Goal: Task Accomplishment & Management: Complete application form

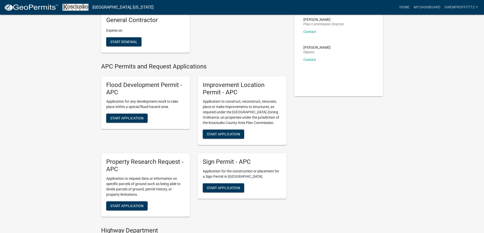
scroll to position [102, 0]
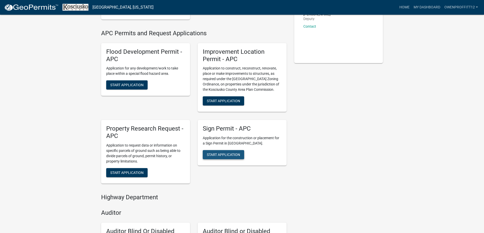
click at [239, 152] on button "Start Application" at bounding box center [223, 154] width 41 height 9
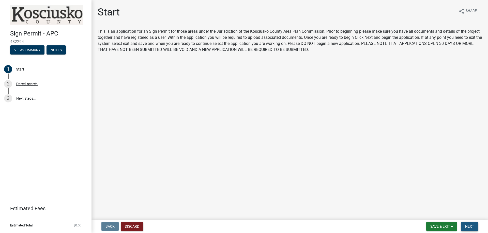
click at [465, 226] on span "Next" at bounding box center [469, 227] width 9 height 4
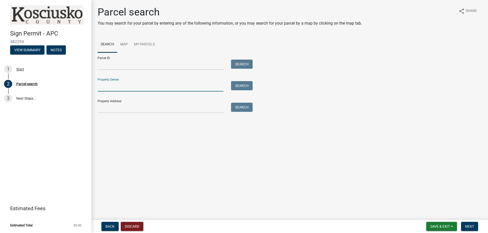
click at [152, 87] on input "Property Owner:" at bounding box center [161, 86] width 126 height 10
click at [126, 108] on input "Property Address:" at bounding box center [161, 108] width 126 height 10
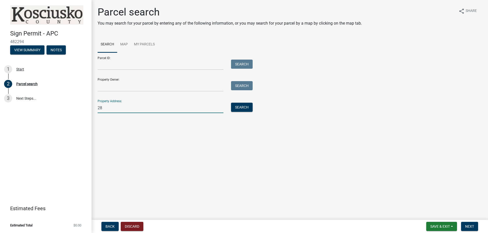
type input "2"
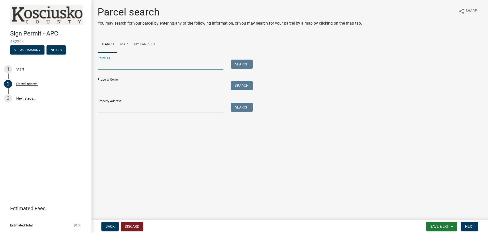
drag, startPoint x: 112, startPoint y: 61, endPoint x: 112, endPoint y: 66, distance: 4.8
click at [112, 63] on input "Parcel ID:" at bounding box center [161, 65] width 126 height 10
paste input "[PHONE_NUMBER]"
type input "[PHONE_NUMBER]"
click at [245, 65] on button "Search" at bounding box center [242, 64] width 22 height 9
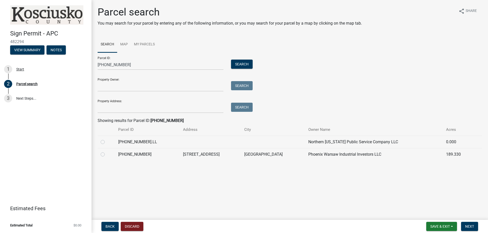
click at [107, 152] on label at bounding box center [107, 152] width 0 height 0
click at [107, 154] on input "radio" at bounding box center [108, 153] width 3 height 3
radio input "true"
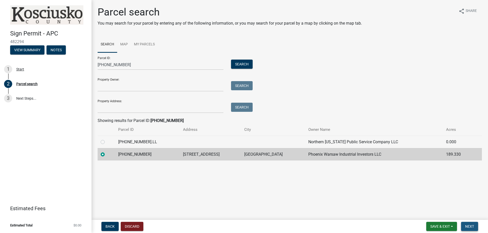
click at [472, 226] on span "Next" at bounding box center [469, 227] width 9 height 4
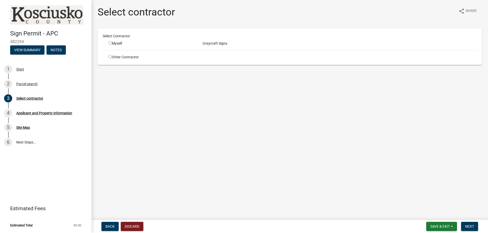
click at [114, 41] on div "Select Contractor" at bounding box center [289, 37] width 381 height 7
click at [109, 42] on input "radio" at bounding box center [109, 42] width 3 height 3
radio input "true"
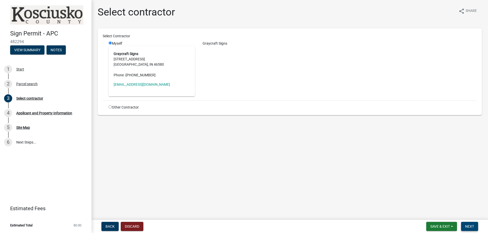
click at [475, 229] on button "Next" at bounding box center [469, 226] width 17 height 9
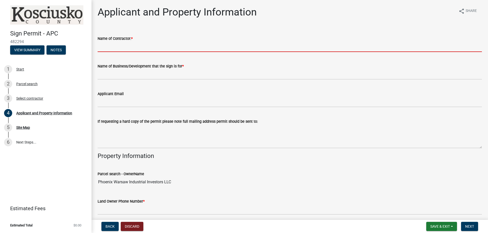
click at [140, 47] on input "Name of Contractor: *" at bounding box center [290, 47] width 384 height 10
type input "[PERSON_NAME]"
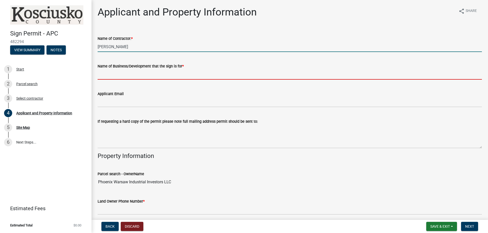
type input "Graycraft Signs of [GEOGRAPHIC_DATA]"
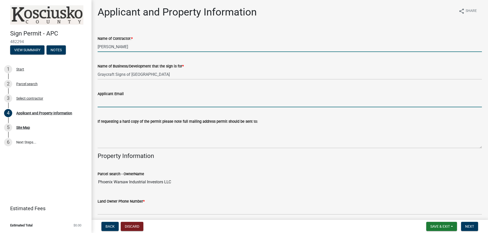
type input "[PERSON_NAME][EMAIL_ADDRESS][DOMAIN_NAME]"
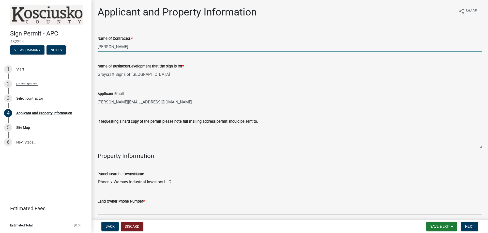
type textarea "[STREET_ADDRESS]"
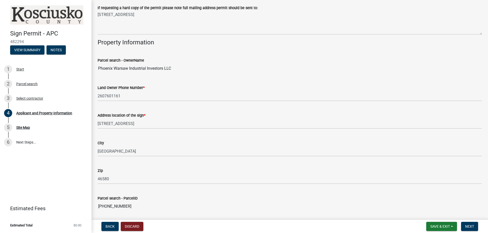
scroll to position [127, 0]
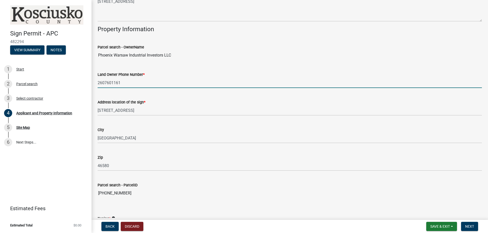
click at [131, 81] on input "2607601161" at bounding box center [290, 83] width 384 height 10
click at [139, 84] on input "2607601161" at bounding box center [290, 83] width 384 height 10
type input "2"
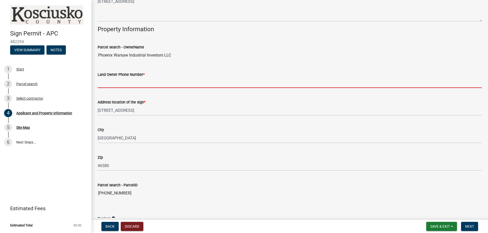
paste input "[PHONE_NUMBER]"
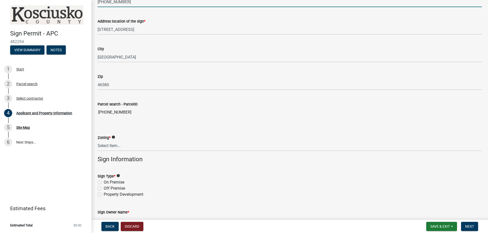
scroll to position [229, 0]
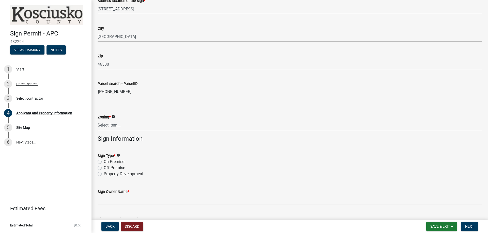
type input "[PHONE_NUMBER]"
click at [134, 126] on select "Select Item... Residential Agricultural Commercial Industrial 1 Industrial 2 In…" at bounding box center [290, 125] width 384 height 10
click at [98, 120] on select "Select Item... Residential Agricultural Commercial Industrial 1 Industrial 2 In…" at bounding box center [290, 125] width 384 height 10
select select "94bcd479-ee18-41e8-af49-3172712fab66"
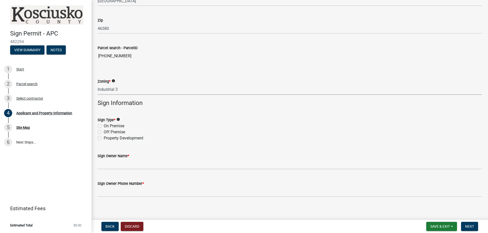
scroll to position [267, 0]
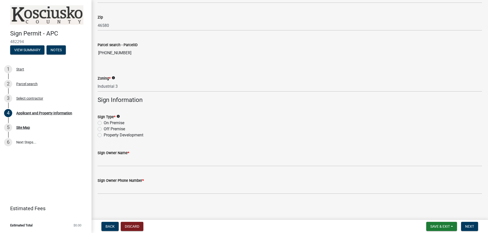
click at [104, 123] on label "On Premise" at bounding box center [114, 123] width 21 height 6
click at [104, 123] on input "On Premise" at bounding box center [105, 121] width 3 height 3
radio input "true"
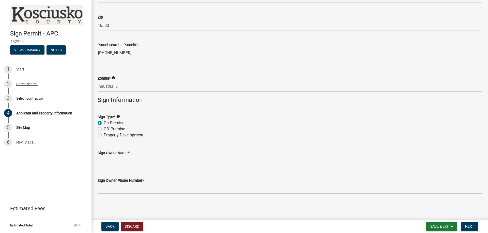
click at [131, 165] on input "Sign Owner Name *" at bounding box center [290, 161] width 384 height 10
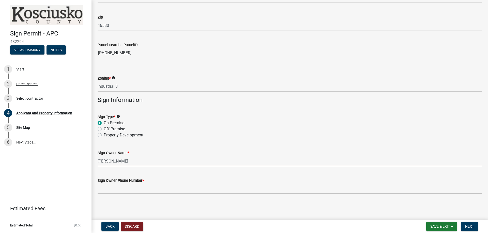
click at [114, 163] on input "[PERSON_NAME]" at bounding box center [290, 161] width 384 height 10
type input "[PERSON_NAME]"
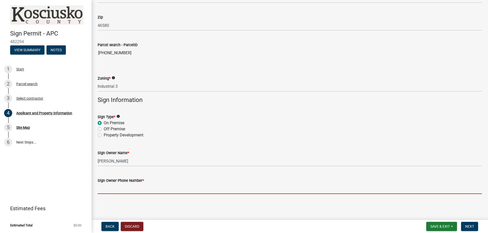
click at [131, 193] on input "Sign Owner Phone Number *" at bounding box center [290, 189] width 384 height 10
paste input "[PHONE_NUMBER]"
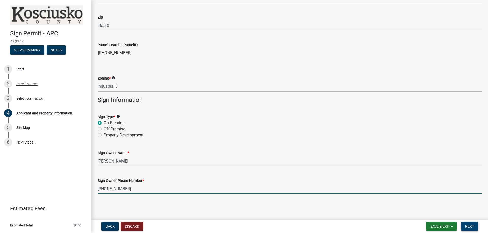
type input "[PHONE_NUMBER]"
click at [468, 226] on span "Next" at bounding box center [469, 227] width 9 height 4
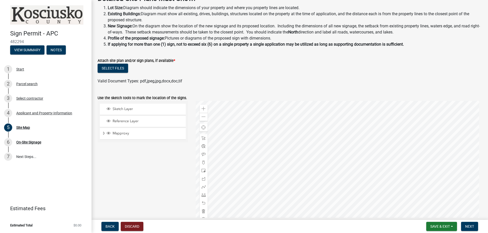
scroll to position [43, 0]
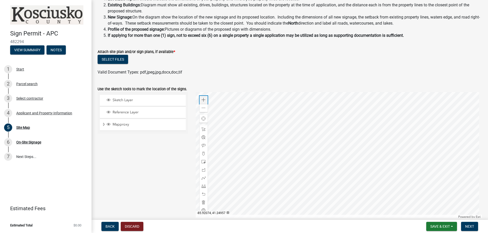
click at [200, 100] on div "Zoom in" at bounding box center [203, 100] width 8 height 8
click at [314, 163] on div at bounding box center [339, 155] width 286 height 127
click at [325, 179] on div at bounding box center [339, 155] width 286 height 127
click at [334, 156] on div at bounding box center [339, 155] width 286 height 127
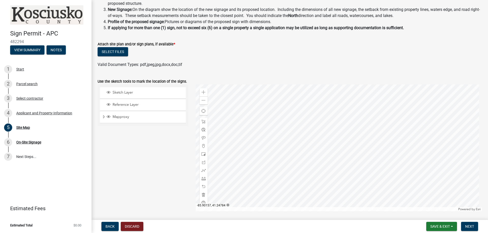
scroll to position [25, 0]
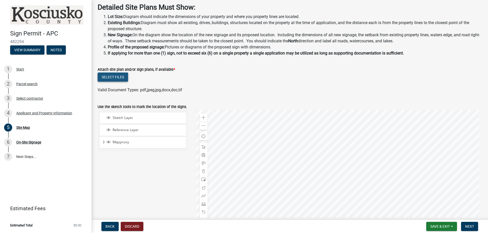
click at [121, 79] on button "Select files" at bounding box center [113, 77] width 30 height 9
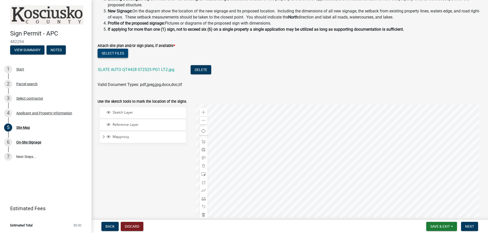
scroll to position [87, 0]
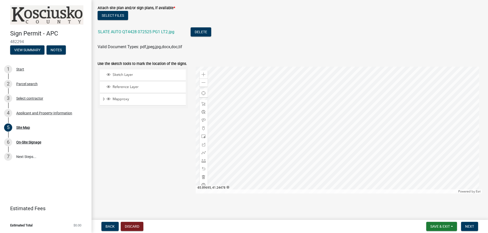
click at [335, 100] on div at bounding box center [339, 130] width 286 height 127
click at [312, 79] on div at bounding box center [339, 130] width 286 height 127
click at [314, 98] on div at bounding box center [339, 130] width 286 height 127
click at [324, 119] on div at bounding box center [339, 130] width 286 height 127
click at [201, 82] on span at bounding box center [203, 83] width 4 height 4
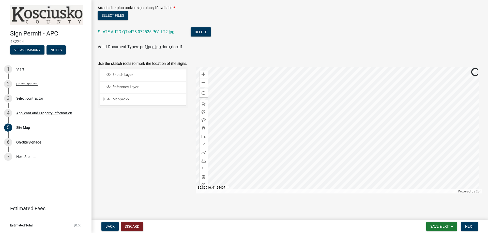
click at [305, 140] on div at bounding box center [339, 130] width 286 height 127
click at [300, 126] on div at bounding box center [339, 130] width 286 height 127
click at [380, 6] on div "Attach site plan and/or sign plans, if available *" at bounding box center [290, 8] width 384 height 6
click at [317, 144] on div at bounding box center [339, 130] width 286 height 127
click at [202, 73] on span at bounding box center [203, 75] width 4 height 4
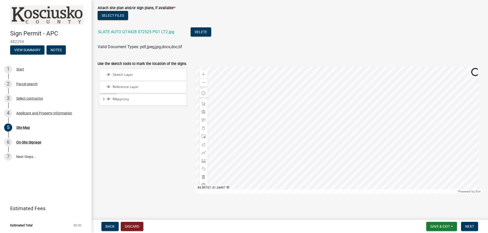
click at [317, 130] on div at bounding box center [339, 130] width 286 height 127
click at [148, 72] on div "Sketch Layer" at bounding box center [143, 75] width 86 height 11
click at [127, 74] on span "Sketch Layer" at bounding box center [147, 75] width 73 height 5
click at [130, 76] on span "Sketch Layer" at bounding box center [147, 75] width 73 height 5
click at [201, 130] on span at bounding box center [203, 128] width 4 height 4
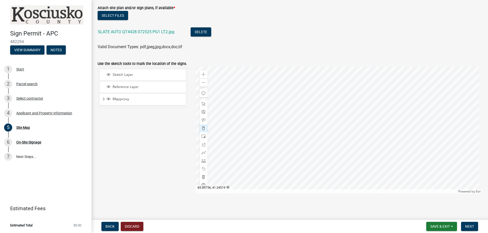
click at [306, 124] on div at bounding box center [339, 130] width 286 height 127
click at [422, 29] on li "SLATE AUTO QT4428 072525 PG1 LT2.jpg Delete" at bounding box center [290, 32] width 384 height 19
click at [202, 103] on span at bounding box center [203, 104] width 4 height 4
click at [282, 129] on div at bounding box center [339, 130] width 286 height 127
click at [313, 104] on div at bounding box center [339, 130] width 286 height 127
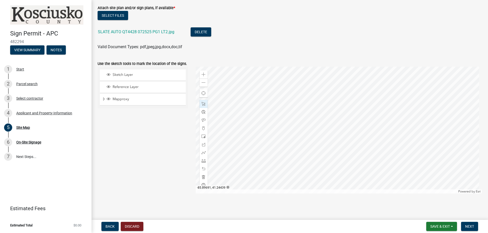
click at [320, 138] on div at bounding box center [339, 130] width 286 height 127
click at [317, 134] on div at bounding box center [339, 130] width 286 height 127
click at [349, 86] on div at bounding box center [339, 130] width 286 height 127
click at [333, 177] on div at bounding box center [339, 130] width 286 height 127
click at [201, 129] on span at bounding box center [203, 128] width 4 height 4
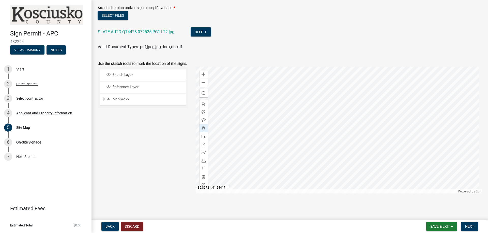
click at [316, 150] on div at bounding box center [339, 130] width 286 height 127
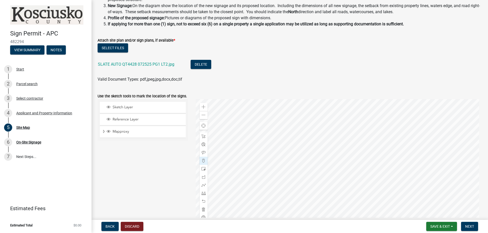
scroll to position [11, 0]
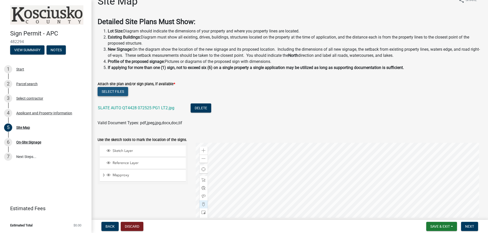
click at [125, 90] on button "Select files" at bounding box center [113, 91] width 30 height 9
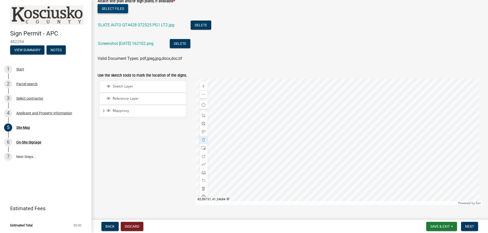
scroll to position [106, 0]
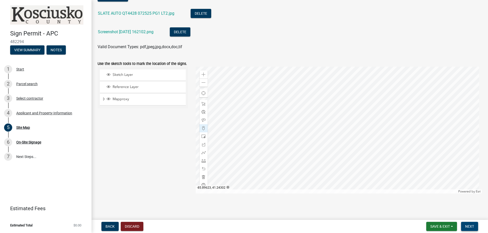
click at [471, 224] on button "Next" at bounding box center [469, 226] width 17 height 9
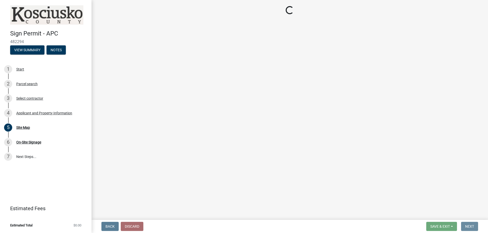
scroll to position [0, 0]
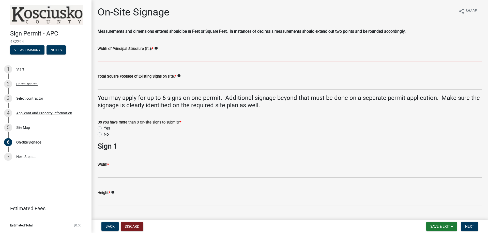
click at [134, 60] on input "Width of Principal Structure (ft.): *" at bounding box center [290, 57] width 384 height 10
click at [154, 58] on input "Width of Principal Structure (ft.): *" at bounding box center [290, 57] width 384 height 10
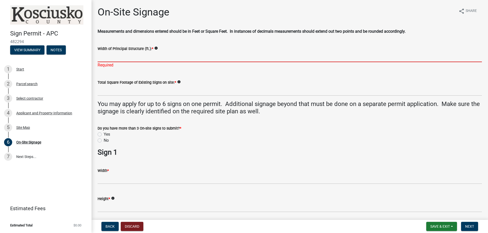
click at [165, 59] on input "Width of Principal Structure (ft.): *" at bounding box center [290, 57] width 384 height 10
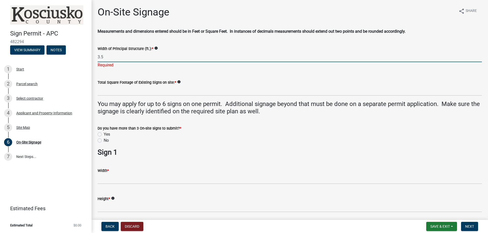
type input "3.5"
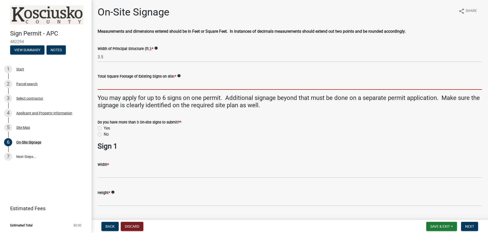
click at [140, 91] on wm-data-entity-input "Total Square Footage of Existing Signs on site: * info" at bounding box center [290, 80] width 384 height 28
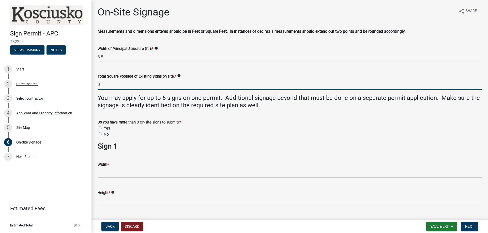
type input "0"
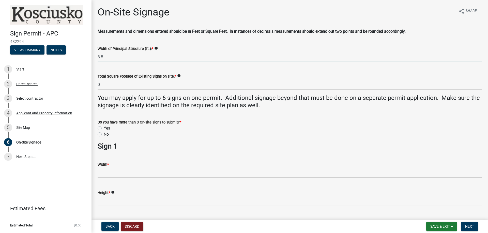
click at [109, 57] on input "3.5" at bounding box center [290, 57] width 384 height 10
click at [156, 48] on icon "info" at bounding box center [156, 48] width 4 height 4
click at [141, 56] on input "3.5" at bounding box center [290, 57] width 384 height 10
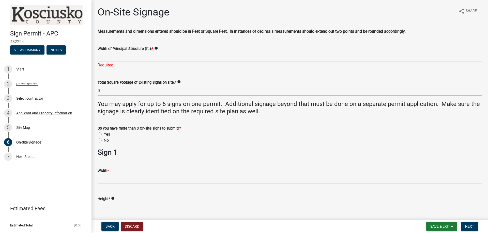
click at [139, 58] on input "Width of Principal Structure (ft.): *" at bounding box center [290, 57] width 384 height 10
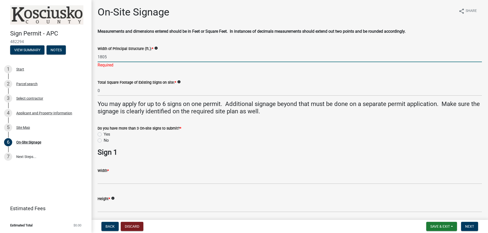
click at [136, 83] on form "Total Square Footage of Existing Signs on site: * info 0" at bounding box center [290, 87] width 384 height 17
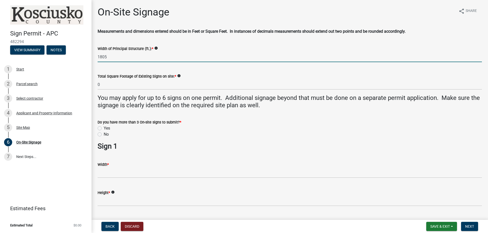
click at [98, 56] on input "1805" at bounding box center [290, 57] width 384 height 10
type input "1,805"
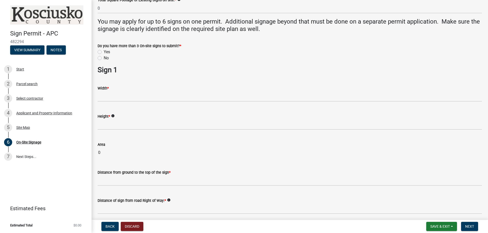
scroll to position [76, 0]
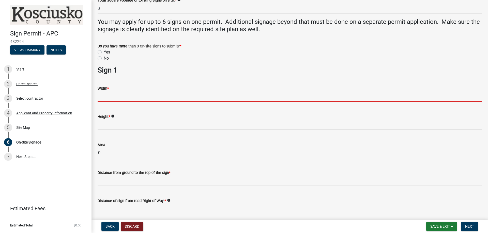
drag, startPoint x: 125, startPoint y: 94, endPoint x: 130, endPoint y: 94, distance: 4.6
click at [125, 94] on input "text" at bounding box center [290, 97] width 384 height 10
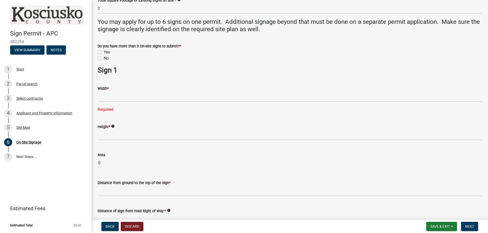
click at [236, 66] on h3 "Sign 1" at bounding box center [290, 70] width 384 height 9
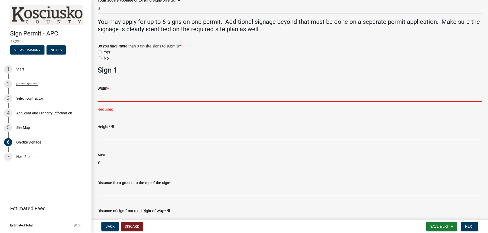
drag, startPoint x: 140, startPoint y: 95, endPoint x: 162, endPoint y: 98, distance: 22.0
click at [140, 95] on input "text" at bounding box center [290, 97] width 384 height 10
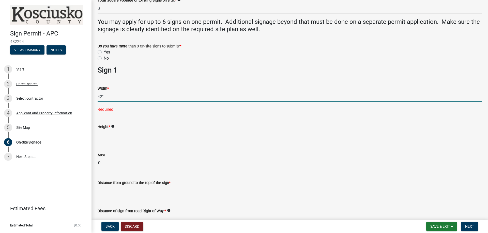
type input "42.00"
click at [114, 128] on form "Height * info" at bounding box center [290, 132] width 384 height 17
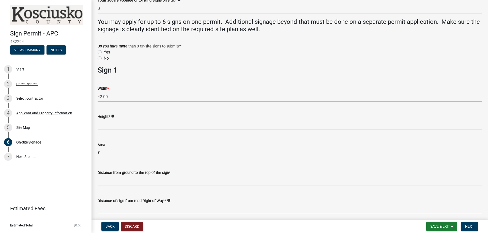
click at [113, 117] on icon "info" at bounding box center [113, 117] width 4 height 4
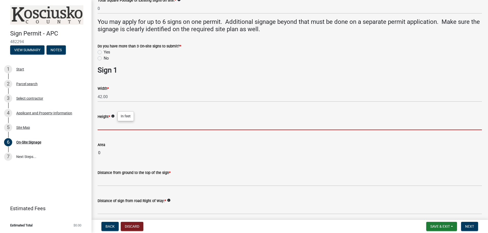
drag, startPoint x: 112, startPoint y: 125, endPoint x: 115, endPoint y: 124, distance: 3.1
click at [112, 125] on input "text" at bounding box center [290, 125] width 384 height 10
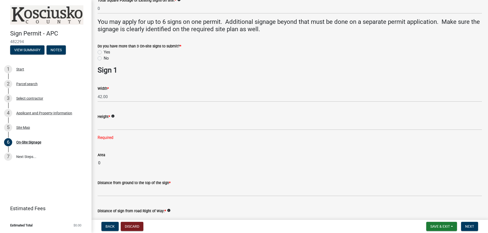
click at [216, 56] on div "No" at bounding box center [290, 58] width 384 height 6
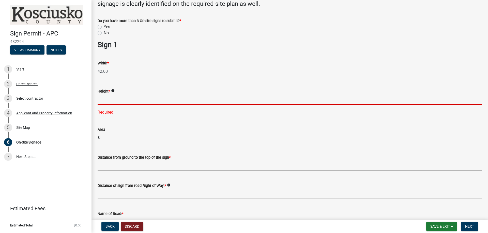
click at [145, 99] on input "text" at bounding box center [290, 99] width 384 height 10
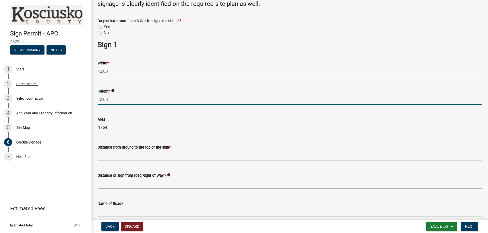
drag, startPoint x: 101, startPoint y: 98, endPoint x: 95, endPoint y: 98, distance: 5.6
click at [95, 98] on div "Height * info 42.00" at bounding box center [290, 93] width 392 height 24
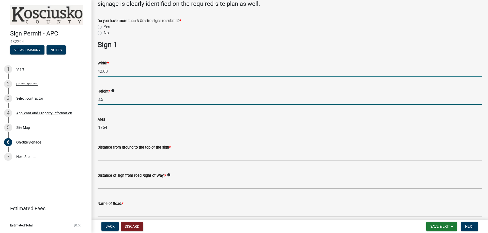
type input "3.50"
click at [113, 68] on input "42.00" at bounding box center [290, 71] width 384 height 10
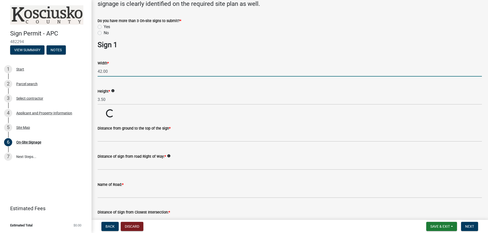
click at [113, 68] on input "42.00" at bounding box center [290, 71] width 384 height 10
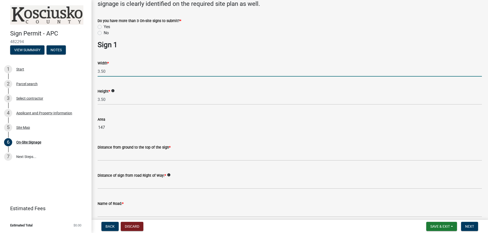
click at [146, 111] on wm-data-entity-input "Area 147" at bounding box center [290, 123] width 384 height 28
click at [113, 72] on input "3.50" at bounding box center [290, 71] width 384 height 10
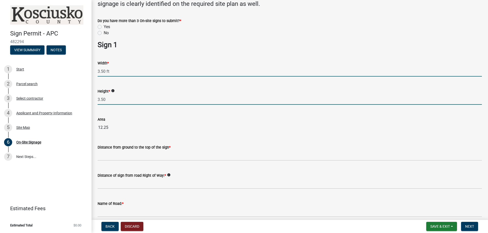
type input "3.50"
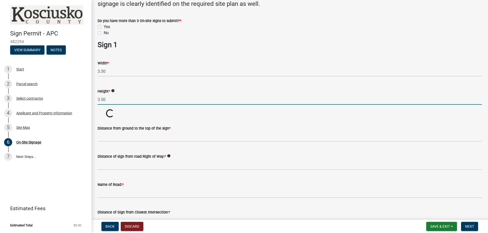
click at [119, 101] on input "3.50" at bounding box center [290, 99] width 384 height 10
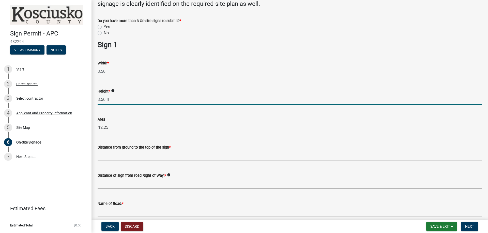
type input "3.50"
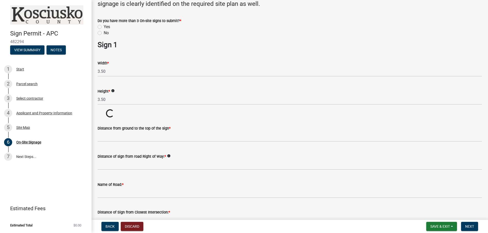
click at [143, 108] on wm-data-entity-input "Height * info 3.50" at bounding box center [290, 95] width 384 height 28
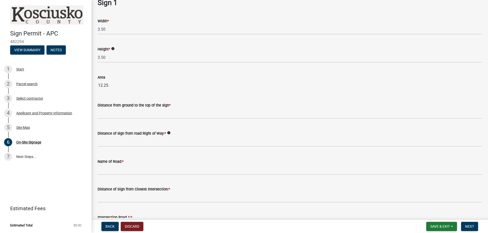
scroll to position [152, 0]
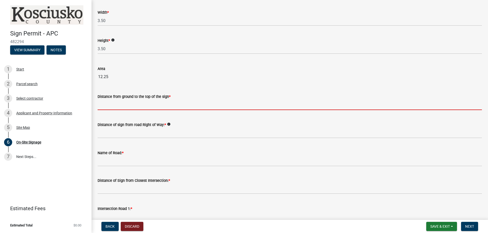
click at [159, 104] on input "text" at bounding box center [290, 105] width 384 height 10
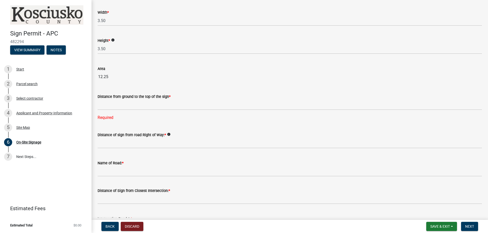
click at [231, 75] on input "12.25" at bounding box center [290, 77] width 384 height 10
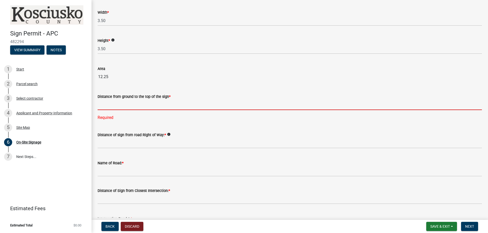
click at [140, 104] on input "text" at bounding box center [290, 105] width 384 height 10
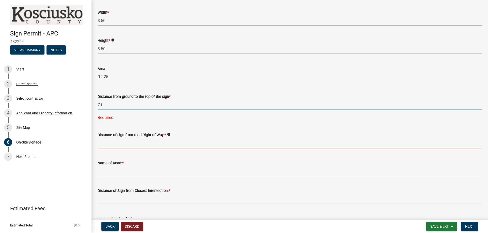
type input "7"
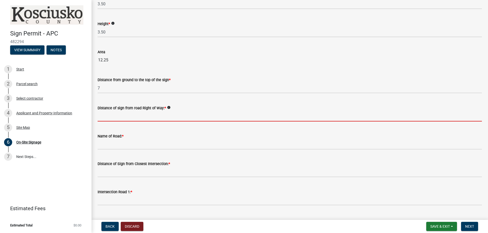
scroll to position [178, 0]
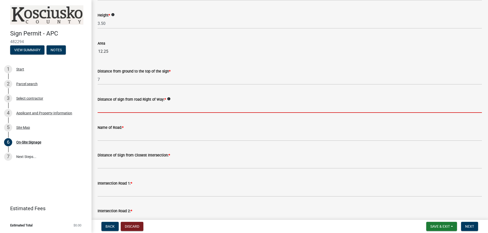
click at [167, 97] on icon "info" at bounding box center [169, 99] width 4 height 4
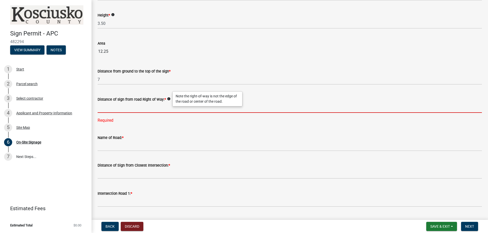
click at [135, 106] on input "text" at bounding box center [290, 108] width 384 height 10
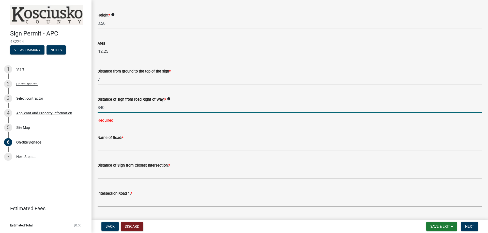
type input "840"
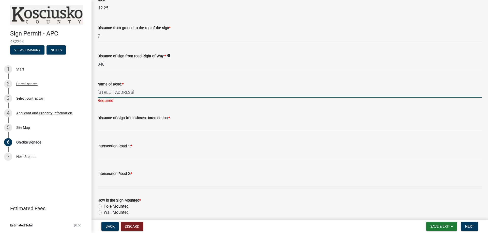
scroll to position [229, 0]
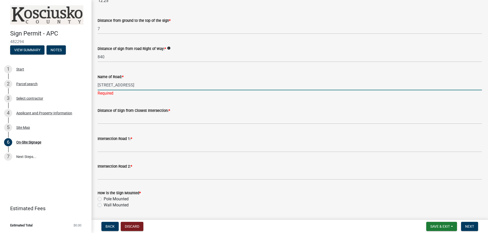
type input "[STREET_ADDRESS]"
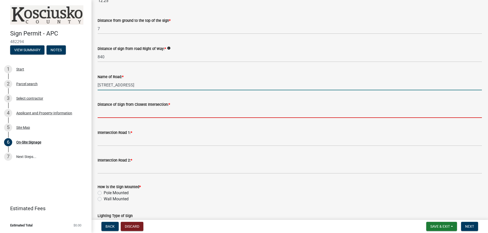
click at [128, 109] on input "text" at bounding box center [290, 113] width 384 height 10
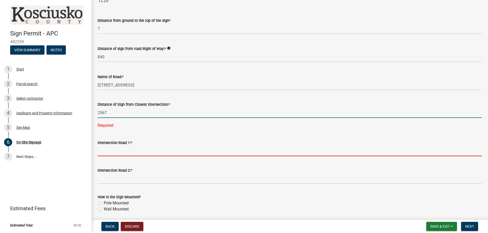
click at [135, 150] on wm-data-entity-input "Intersection Road 1: *" at bounding box center [290, 147] width 384 height 28
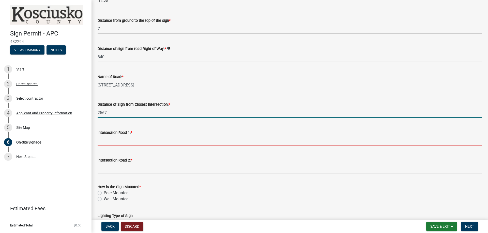
click at [100, 113] on input "2567" at bounding box center [290, 113] width 384 height 10
type input "2567"
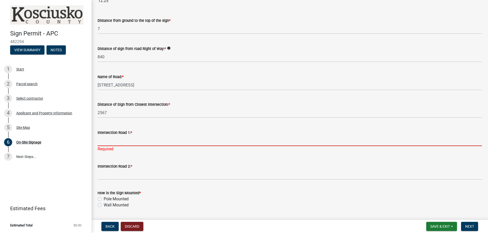
click at [124, 144] on input "Intersection Road 1: *" at bounding box center [290, 141] width 384 height 10
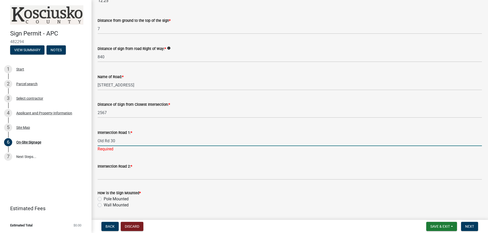
click at [146, 145] on input "Old Rd 30" at bounding box center [290, 141] width 384 height 10
type input "Old Rd 30"
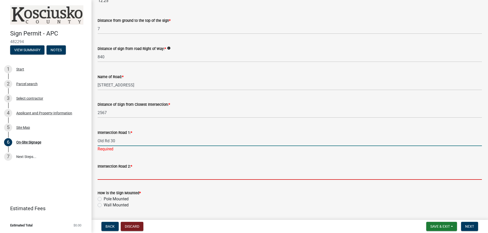
click at [141, 174] on input "Intersection Road 2: *" at bounding box center [290, 175] width 384 height 10
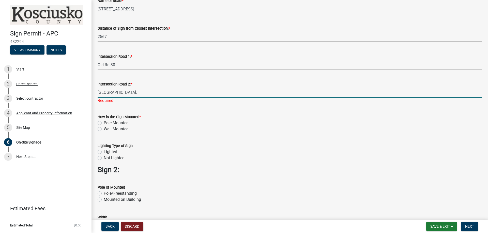
scroll to position [330, 0]
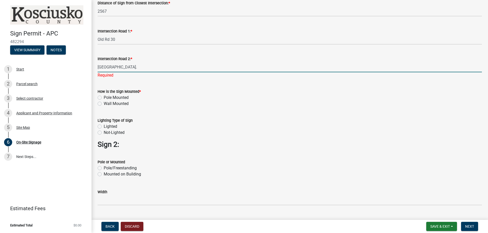
type input "[GEOGRAPHIC_DATA]."
click at [110, 98] on div "How is the Sign Mounted * Pole Mounted Wall Mounted" at bounding box center [290, 98] width 384 height 18
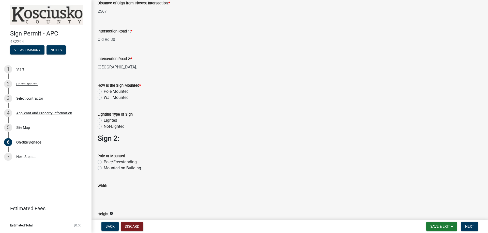
click at [104, 90] on label "Pole Mounted" at bounding box center [116, 92] width 25 height 6
click at [104, 90] on input "Pole Mounted" at bounding box center [105, 90] width 3 height 3
radio input "true"
click at [104, 127] on label "Not-Lighted" at bounding box center [114, 127] width 21 height 6
click at [104, 127] on input "Not-Lighted" at bounding box center [105, 125] width 3 height 3
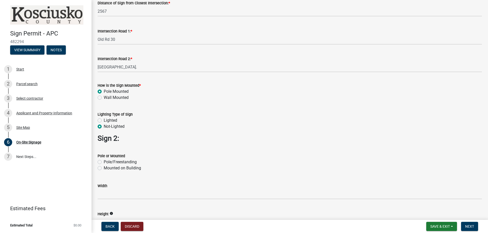
radio input "true"
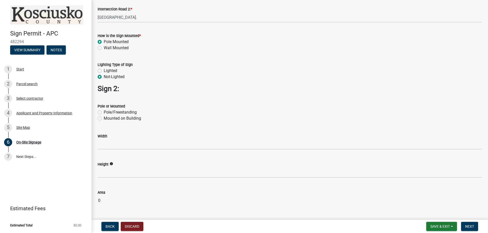
scroll to position [381, 0]
click at [104, 111] on label "Pole/Freestanding" at bounding box center [120, 111] width 33 height 6
click at [104, 111] on input "Pole/Freestanding" at bounding box center [105, 109] width 3 height 3
radio input "true"
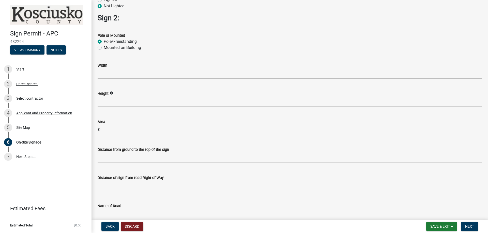
scroll to position [457, 0]
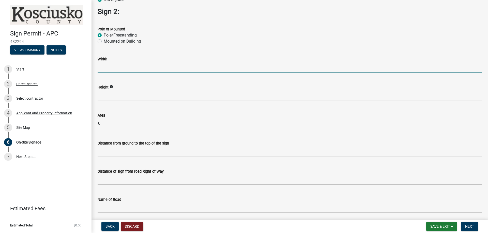
click at [122, 70] on input "text" at bounding box center [290, 67] width 384 height 10
type input "3.5"
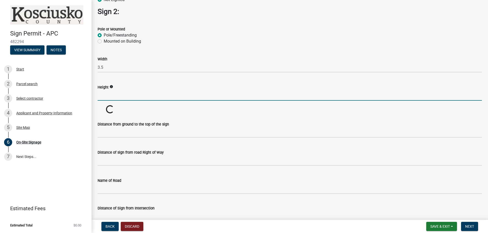
click at [116, 94] on input "text" at bounding box center [290, 95] width 384 height 10
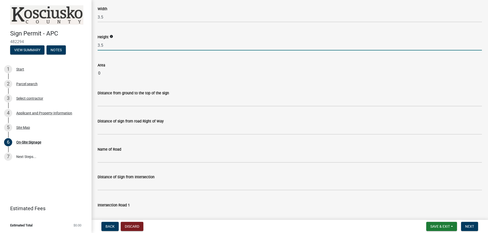
scroll to position [508, 0]
type input "3.5"
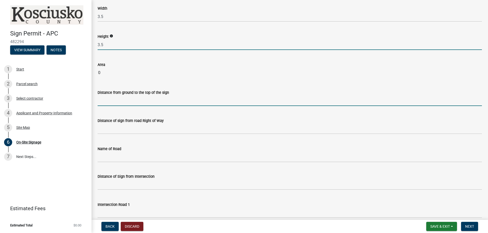
click at [122, 105] on wm-data-entity-input-list "Measurements and dimensions entered should be in Feet or Square Feet. In instan…" at bounding box center [290, 32] width 384 height 1023
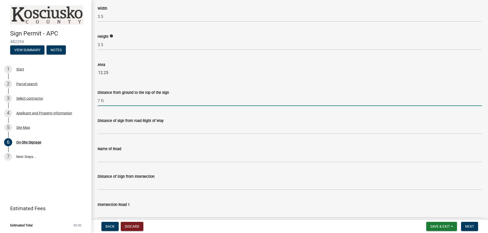
type input "7"
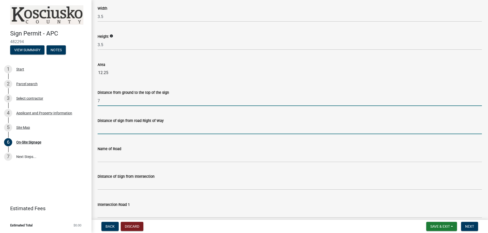
click at [158, 127] on input "text" at bounding box center [290, 129] width 384 height 10
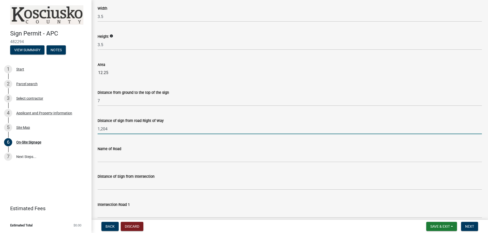
click at [201, 126] on input "1,204" at bounding box center [290, 129] width 384 height 10
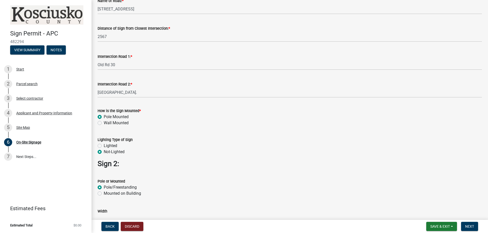
scroll to position [254, 0]
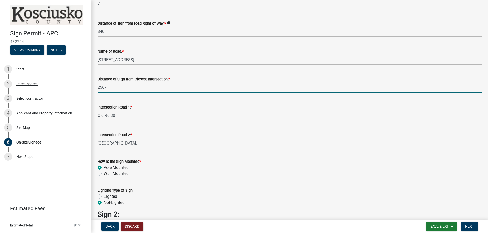
type input "1204"
click at [102, 88] on input "2567" at bounding box center [290, 87] width 384 height 10
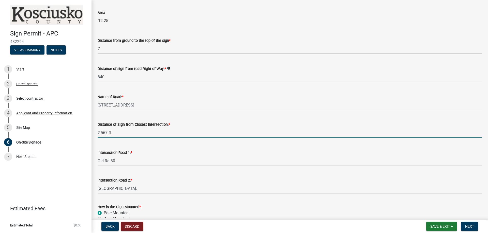
scroll to position [203, 0]
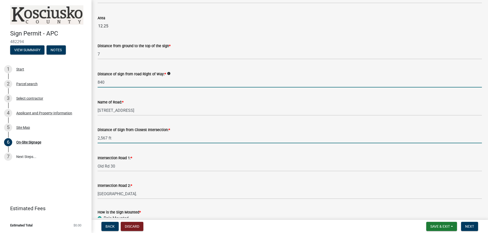
type input "2567"
click at [116, 80] on input "840" at bounding box center [290, 82] width 384 height 10
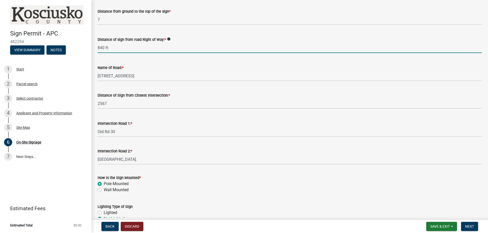
scroll to position [229, 0]
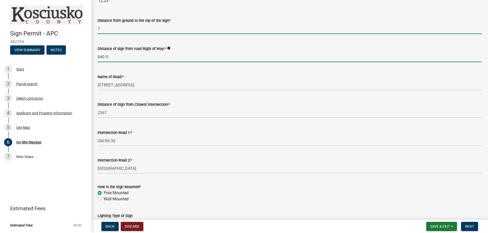
type input "840"
click at [118, 32] on input "7" at bounding box center [290, 29] width 384 height 10
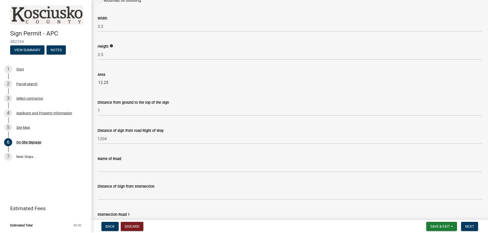
scroll to position [508, 0]
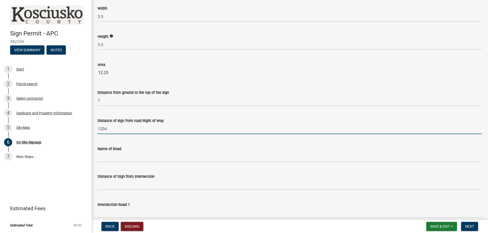
type input "7"
click at [125, 131] on input "1204" at bounding box center [290, 129] width 384 height 10
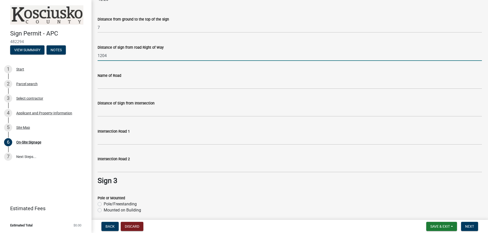
scroll to position [584, 0]
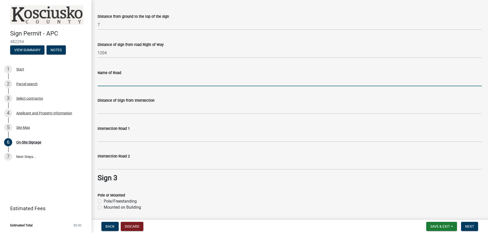
click at [120, 80] on input "Name of Road" at bounding box center [290, 81] width 384 height 10
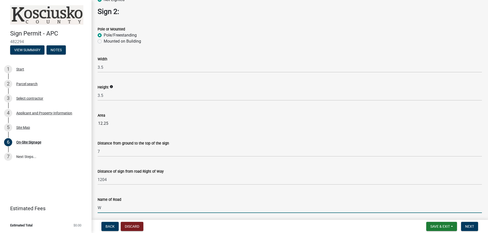
scroll to position [559, 0]
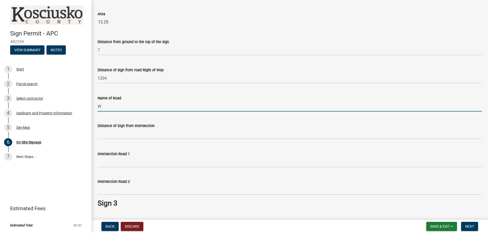
click at [122, 104] on input "W" at bounding box center [290, 106] width 384 height 10
type input "[STREET_ADDRESS]"
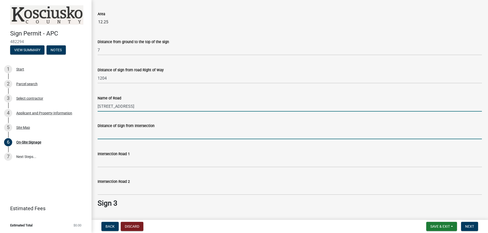
click at [149, 138] on input "text" at bounding box center [290, 134] width 384 height 10
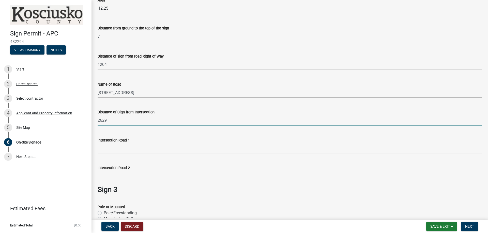
scroll to position [584, 0]
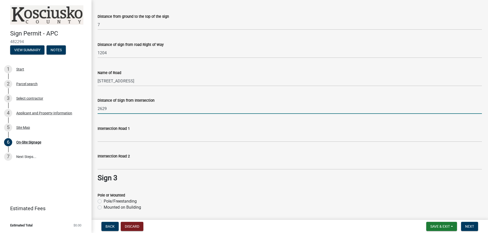
type input "2629"
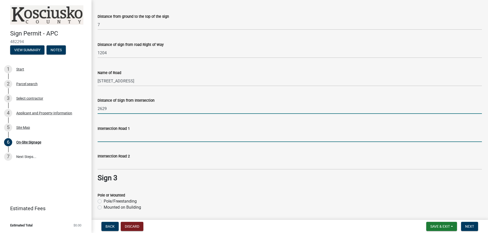
click at [128, 139] on input "Intersection Road 1" at bounding box center [290, 137] width 384 height 10
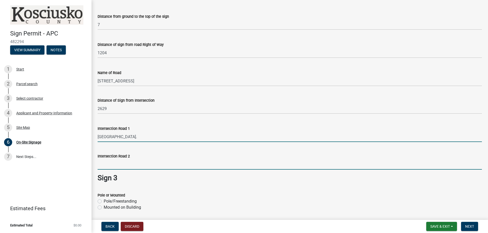
click at [137, 165] on input "Intersection Road 2" at bounding box center [290, 164] width 384 height 10
click at [147, 137] on input "[GEOGRAPHIC_DATA]." at bounding box center [290, 137] width 384 height 10
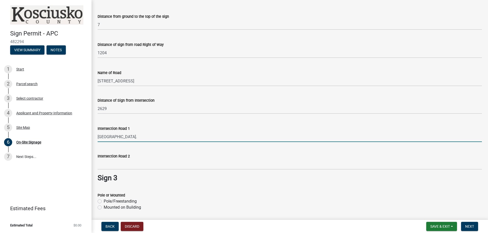
click at [147, 137] on input "[GEOGRAPHIC_DATA]." at bounding box center [290, 137] width 384 height 10
type input "R"
type input "[STREET_ADDRESS]"
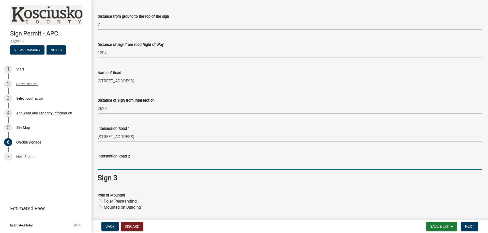
click at [124, 166] on input "Intersection Road 2" at bounding box center [290, 164] width 384 height 10
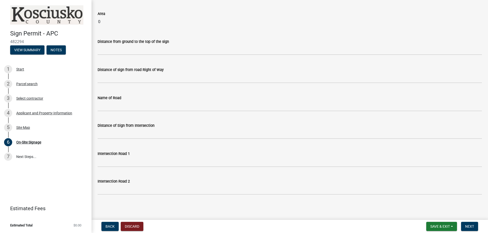
scroll to position [853, 0]
type input "[GEOGRAPHIC_DATA]."
click at [449, 226] on span "Save & Exit" at bounding box center [440, 227] width 20 height 4
click at [434, 213] on button "Save & Exit" at bounding box center [436, 213] width 41 height 12
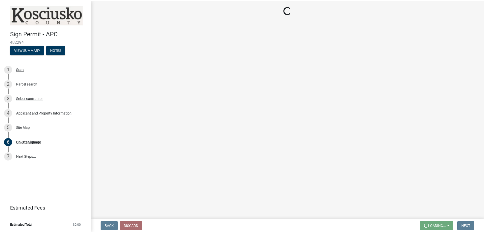
scroll to position [0, 0]
